Goal: Task Accomplishment & Management: Manage account settings

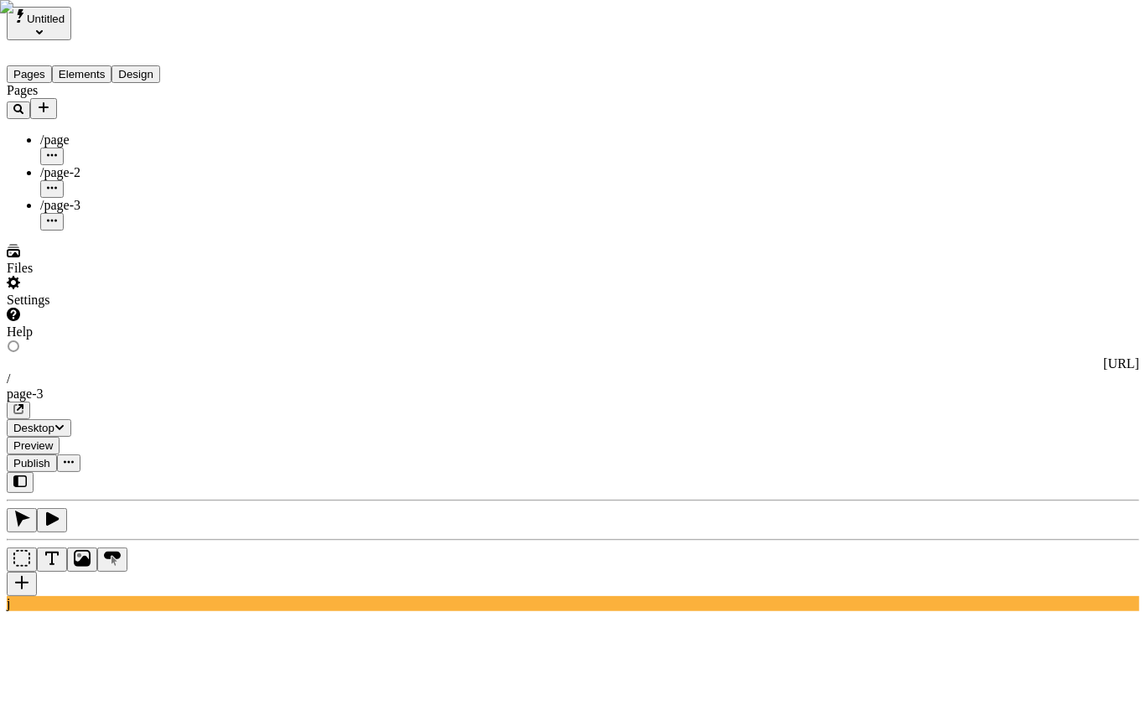
click at [84, 308] on div "Settings" at bounding box center [107, 292] width 201 height 32
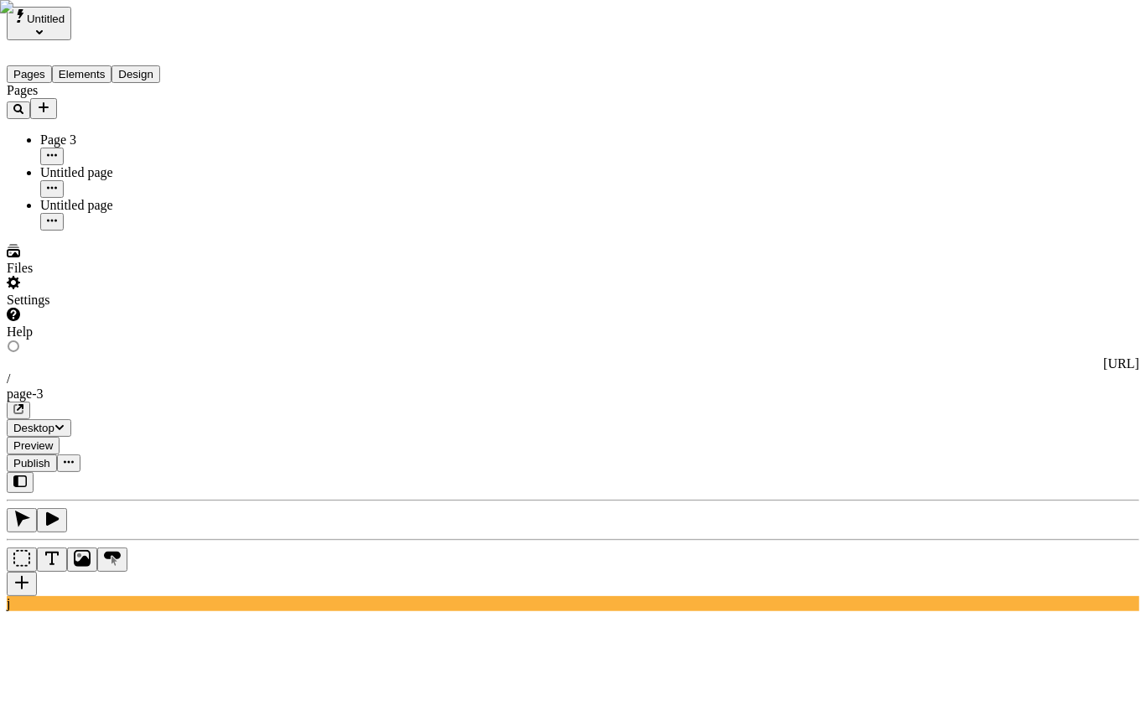
type input "Untitled pag"
type input "Page 3"
click at [916, 127] on div "Reset to base" at bounding box center [931, 149] width 30 height 45
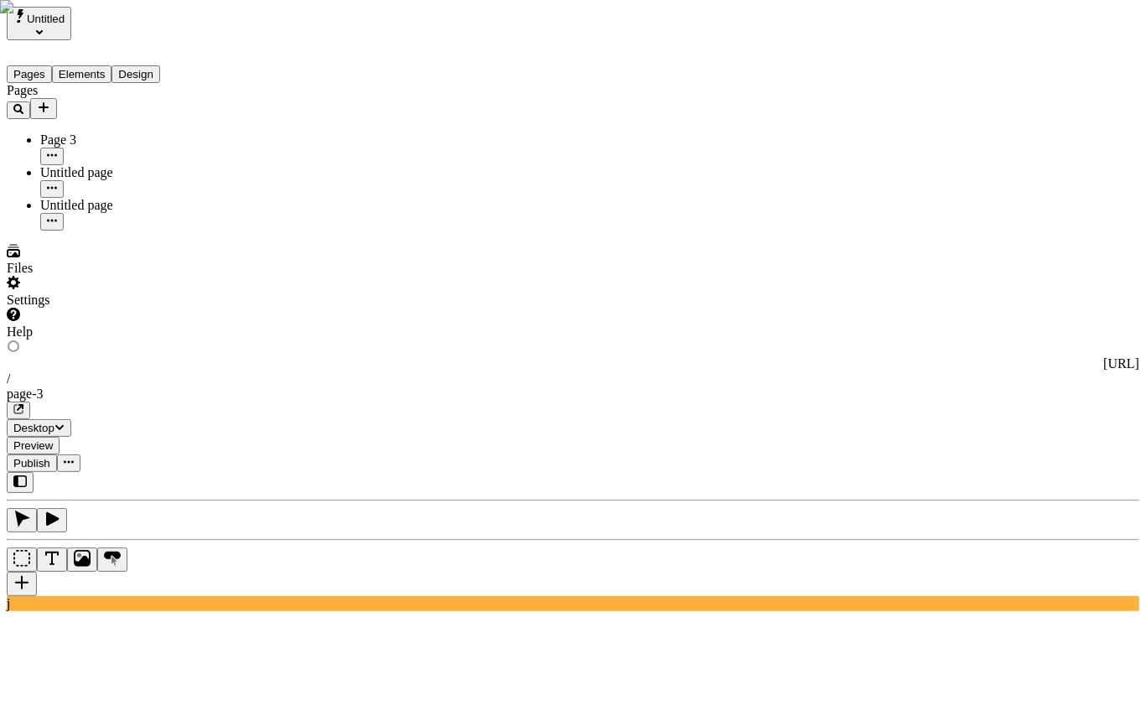
type input "a"
click at [1030, 231] on div "Page 3" at bounding box center [1046, 223] width 180 height 32
type input "Page 3"
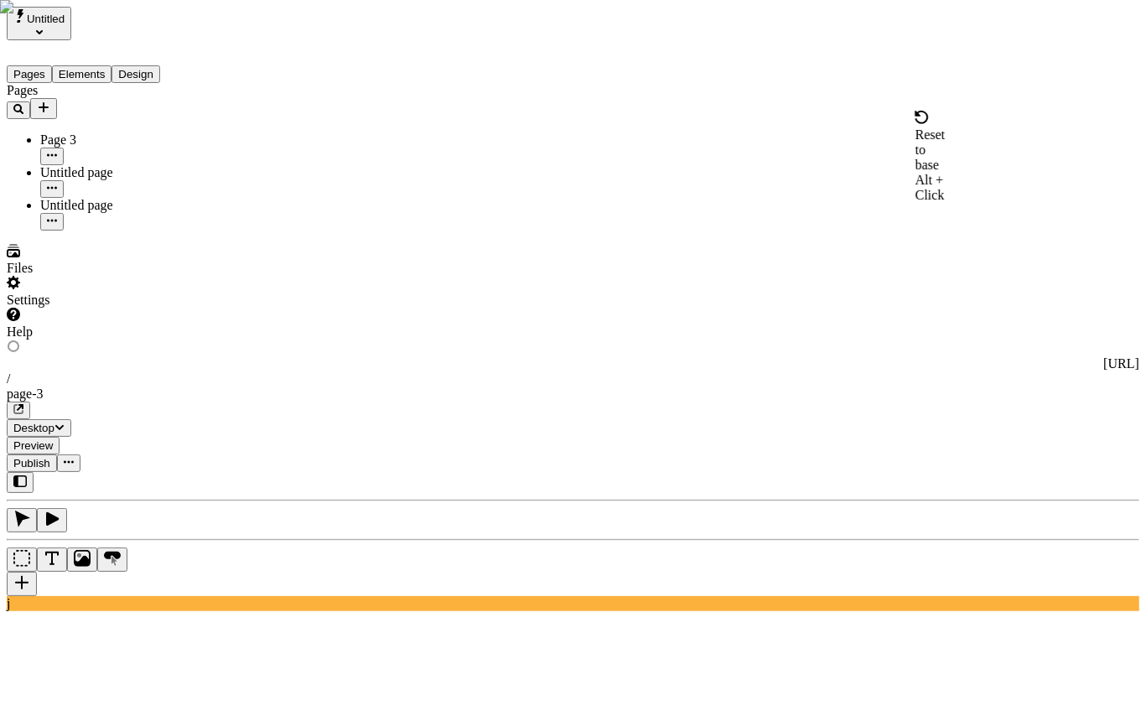
click at [916, 173] on span "Alt + Click" at bounding box center [930, 187] width 29 height 29
click at [1010, 222] on div "Page 3" at bounding box center [1046, 214] width 180 height 15
type input "Page 3"
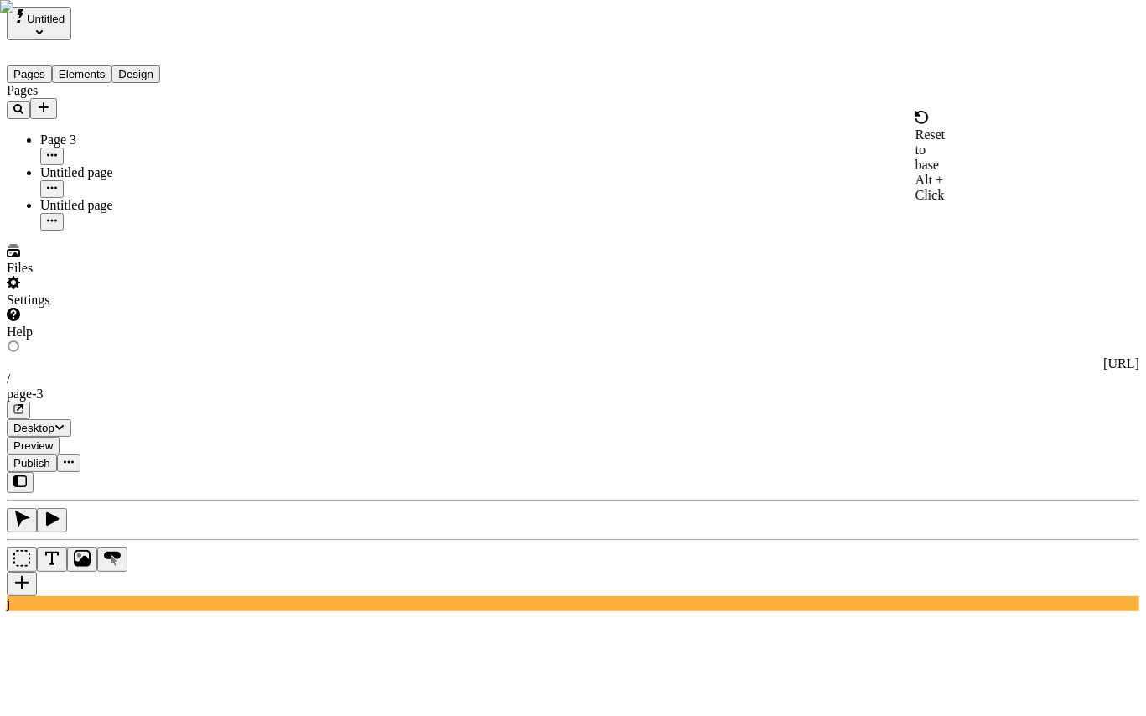
click at [916, 127] on div "Reset to base" at bounding box center [931, 149] width 30 height 45
type input "w"
click at [1039, 245] on div "Untitled page" at bounding box center [1046, 246] width 180 height 15
type input "Untitled page"
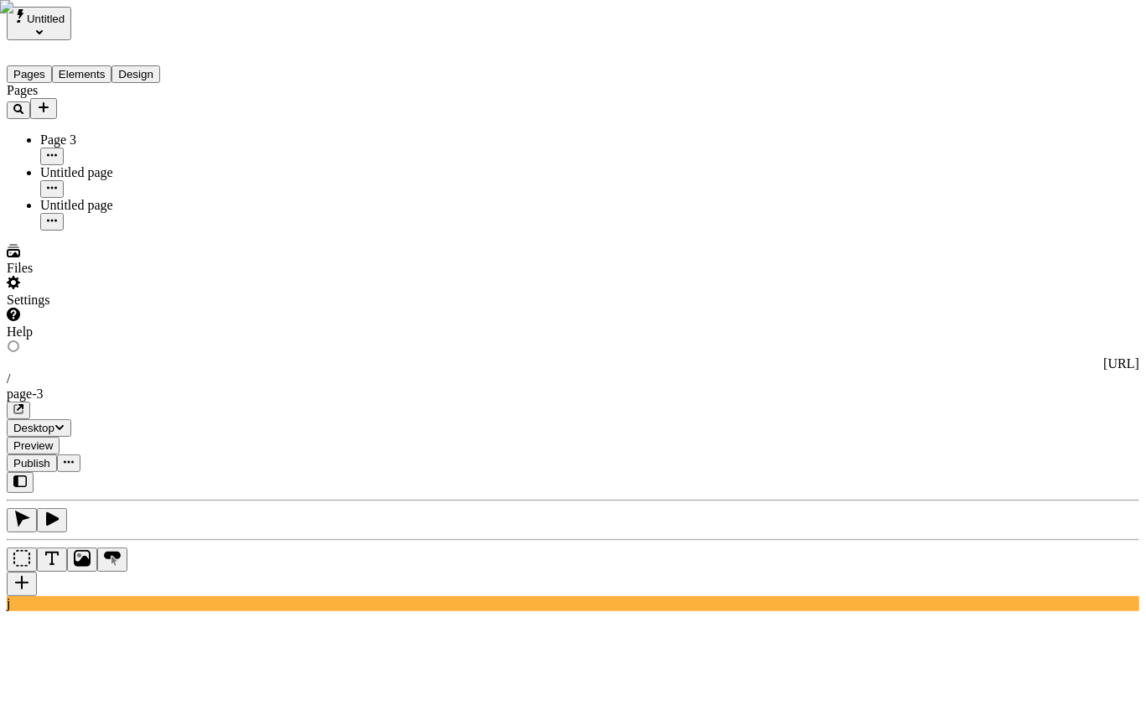
click at [916, 127] on div "Reset to base Alt + Click" at bounding box center [931, 157] width 30 height 92
type input "Untitled page"
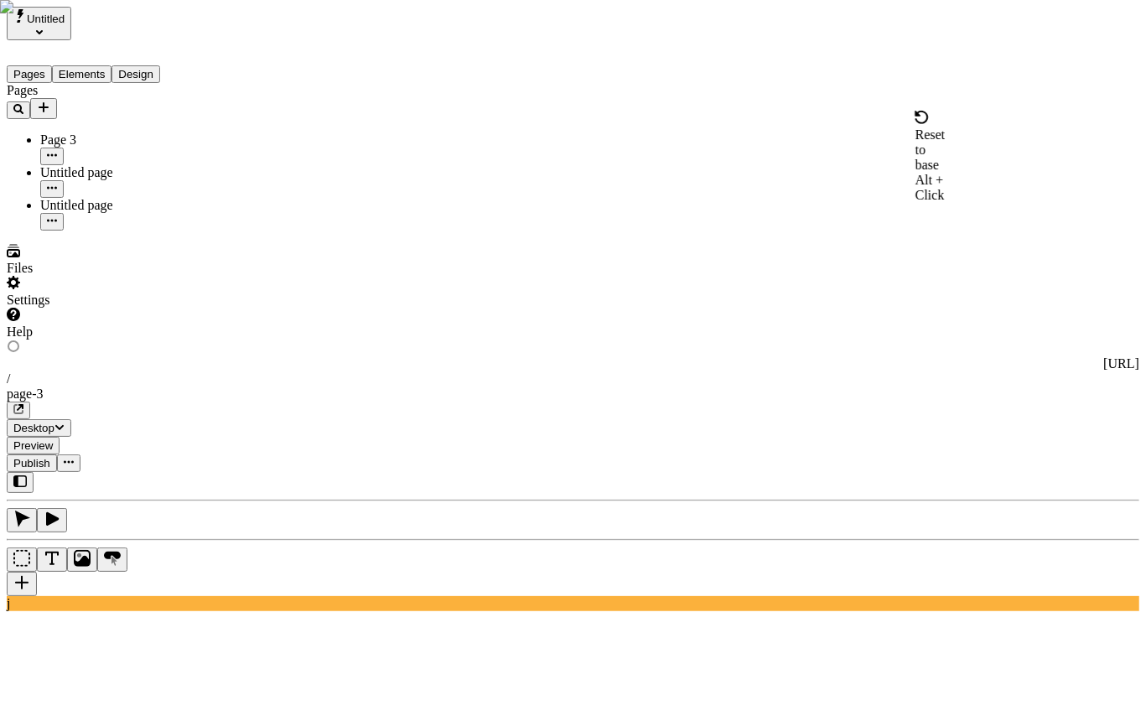
click at [916, 129] on div "Reset to base Alt + Click" at bounding box center [931, 157] width 30 height 92
type input "320"
type input "295"
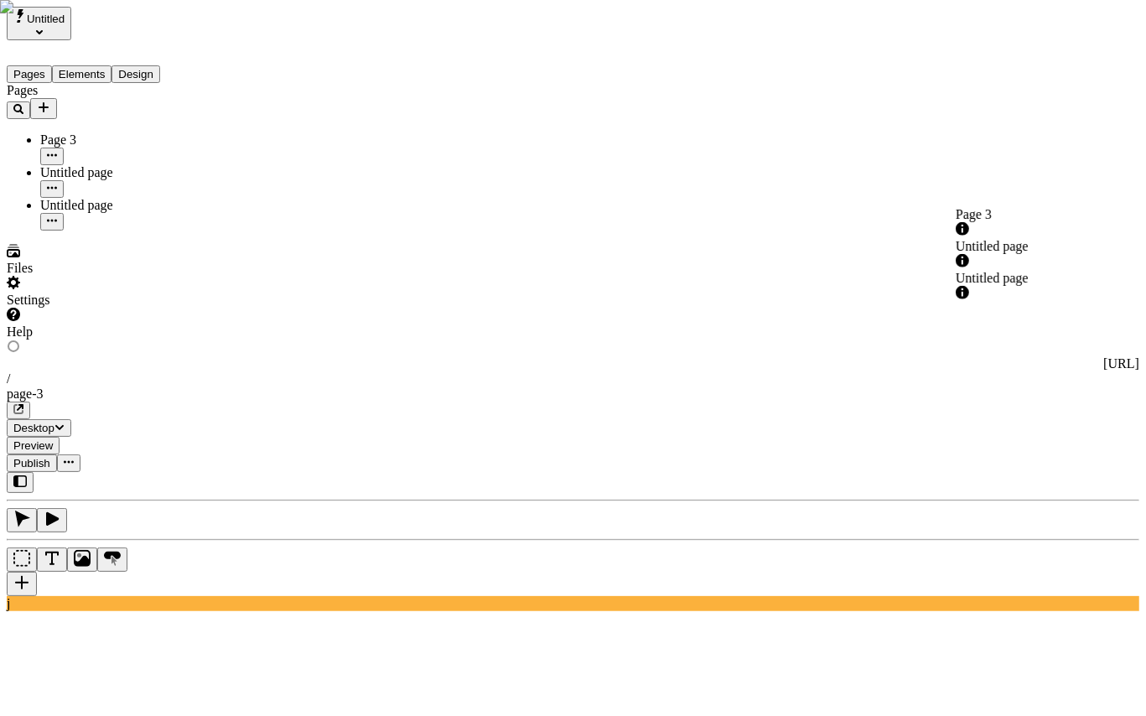
type input "a"
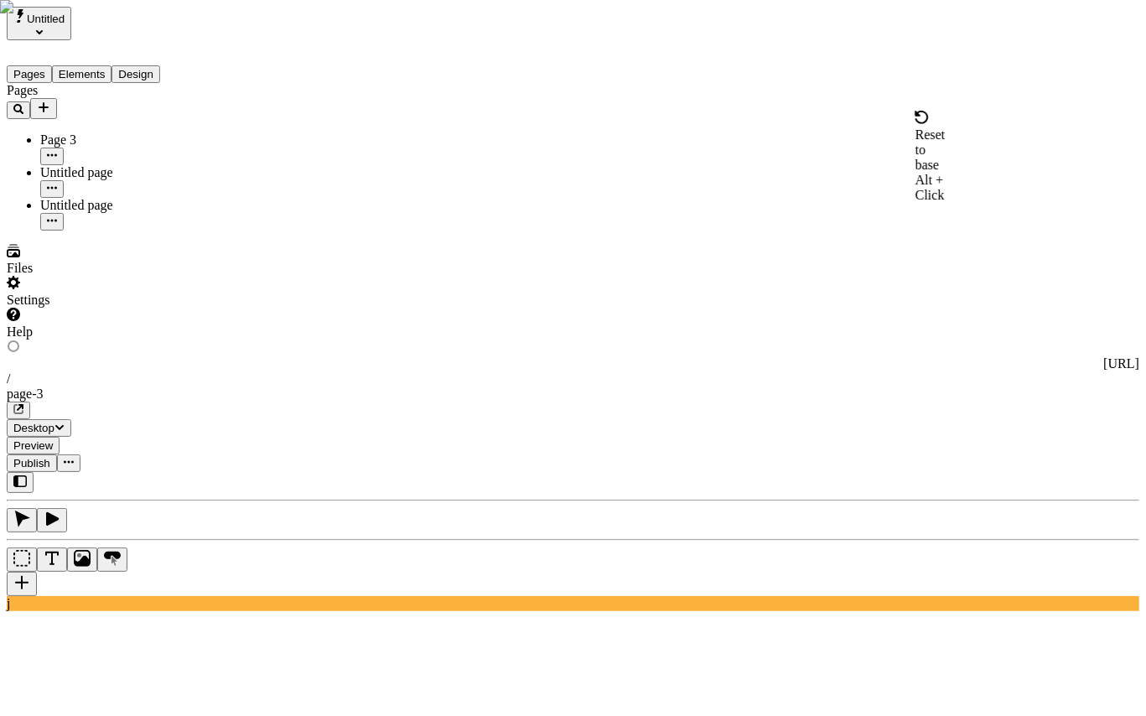
click at [918, 173] on span "Alt + Click" at bounding box center [930, 187] width 29 height 29
checkbox input "false"
type input "aasdf"
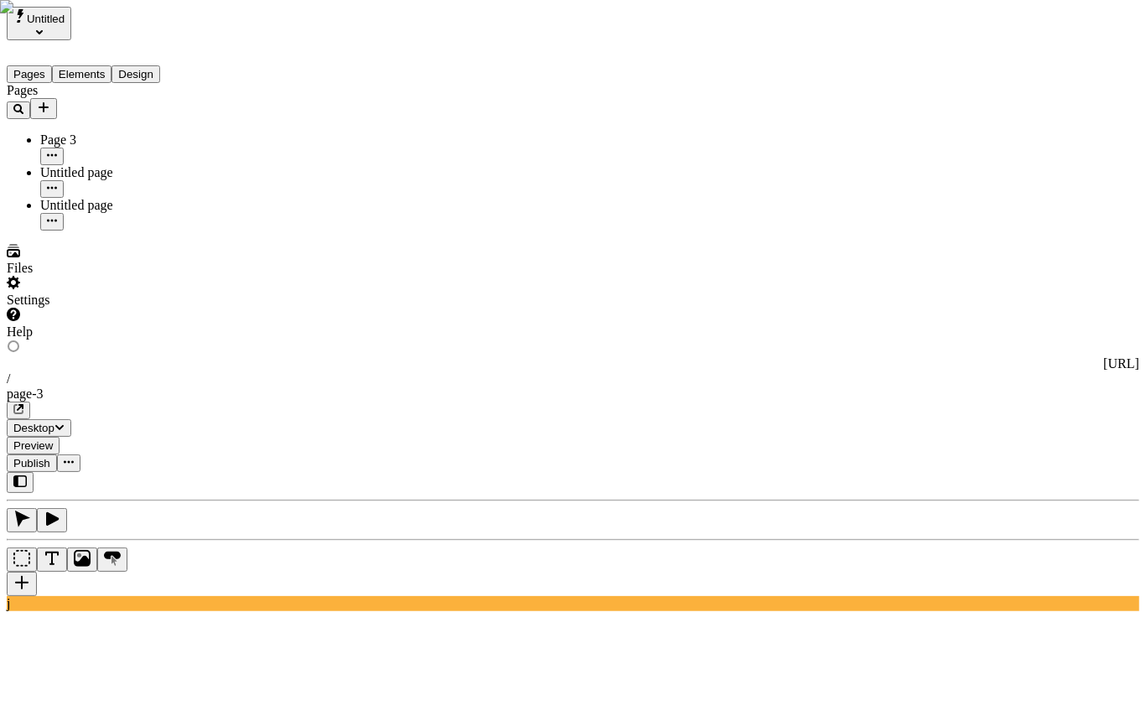
checkbox input "true"
type input "aasdfasdf"
type input "Page 3"
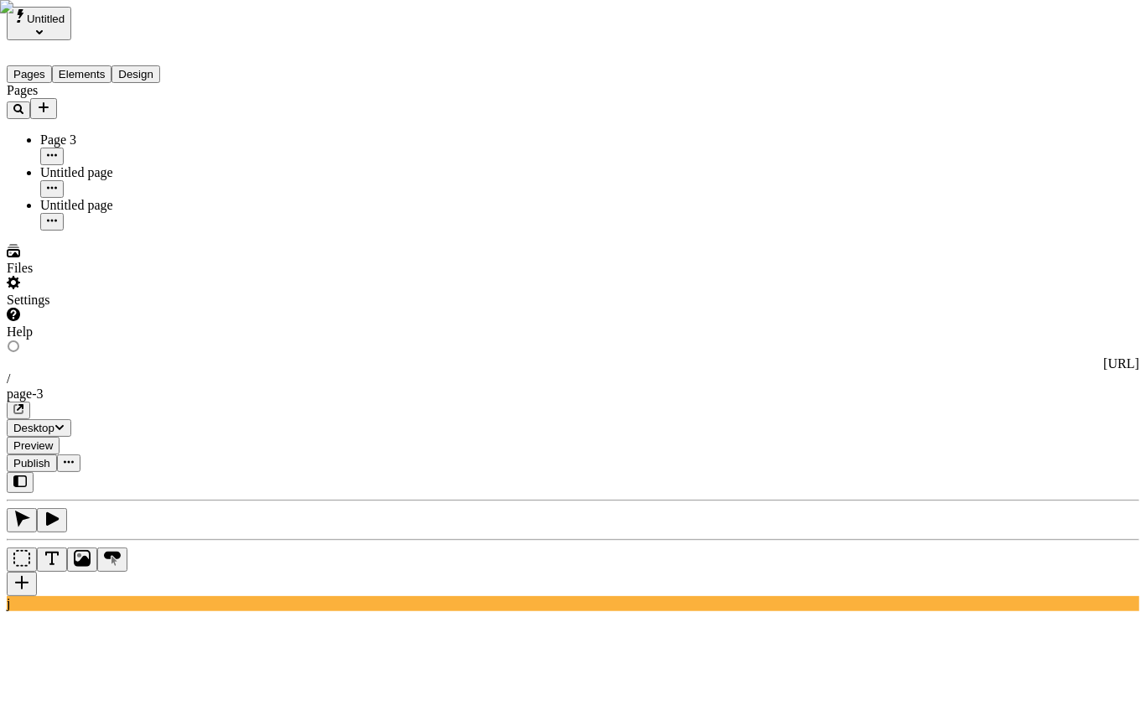
drag, startPoint x: 961, startPoint y: 128, endPoint x: 930, endPoint y: 131, distance: 31.1
click at [916, 127] on div "Reset to base Alt + Click" at bounding box center [931, 157] width 30 height 92
checkbox input "false"
